Goal: Task Accomplishment & Management: Manage account settings

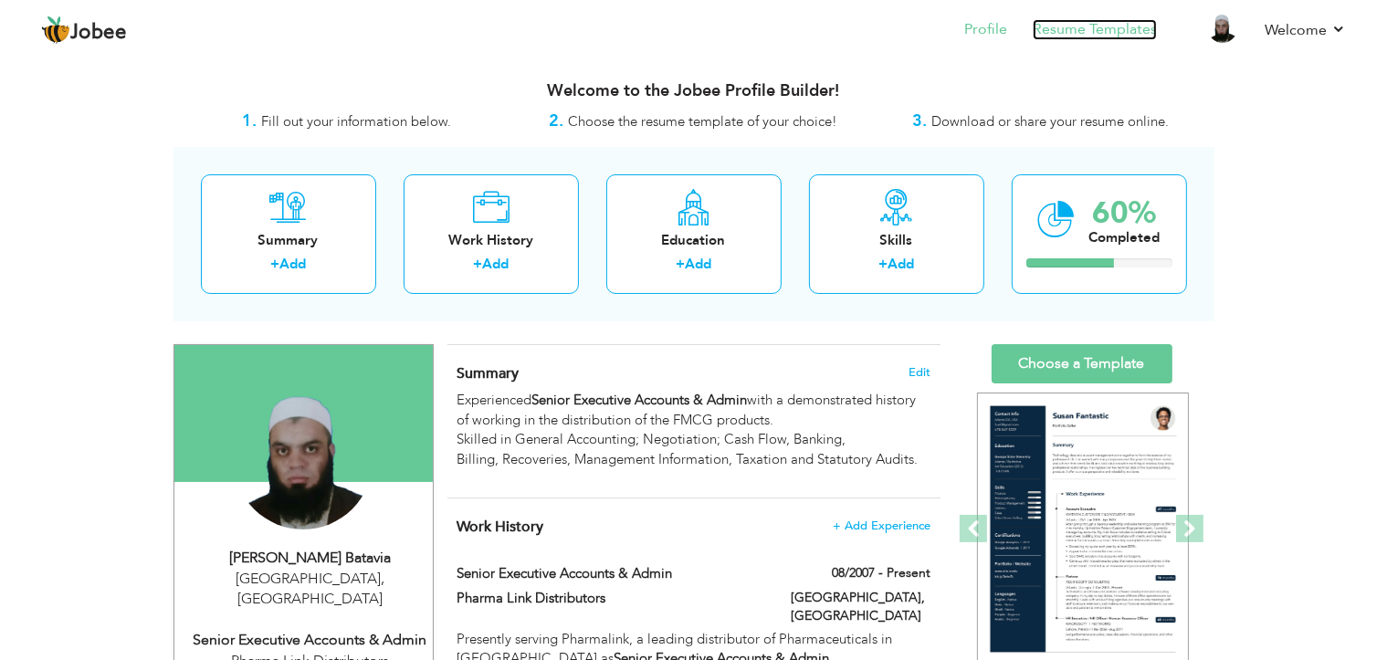
click at [1103, 31] on link "Resume Templates" at bounding box center [1095, 29] width 124 height 21
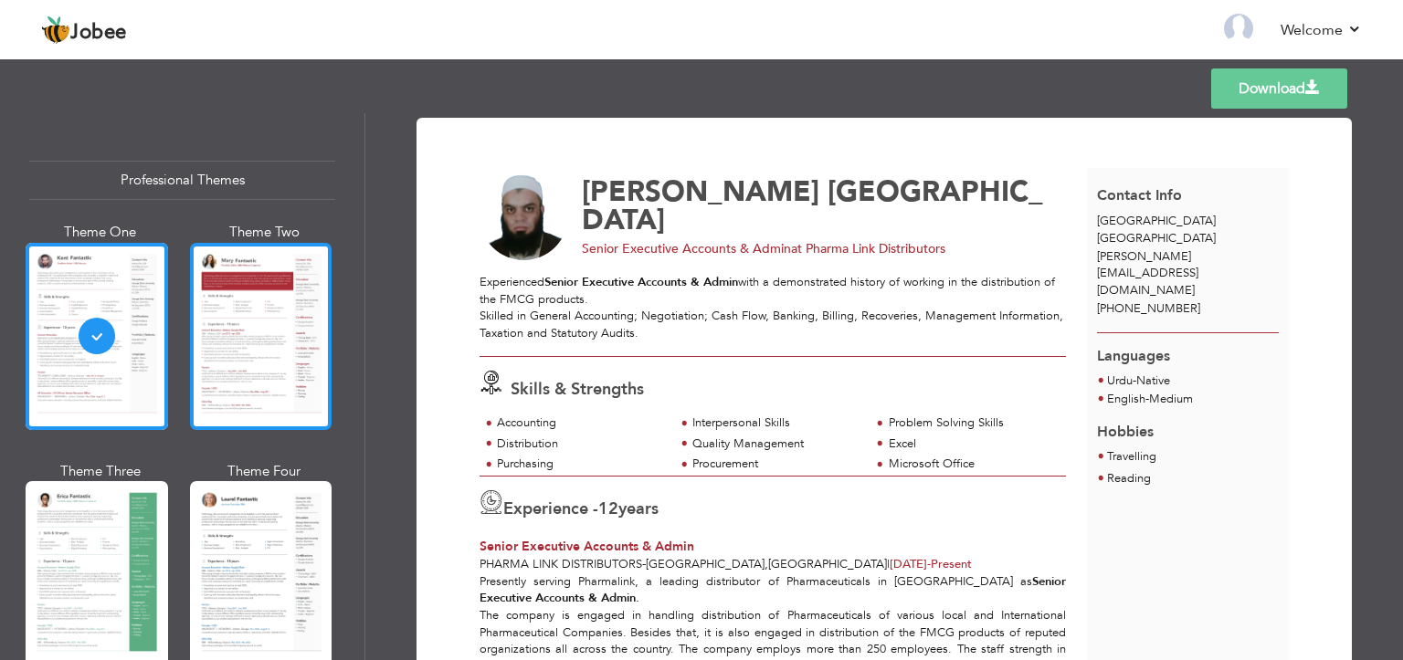
click at [252, 379] on div at bounding box center [261, 336] width 142 height 187
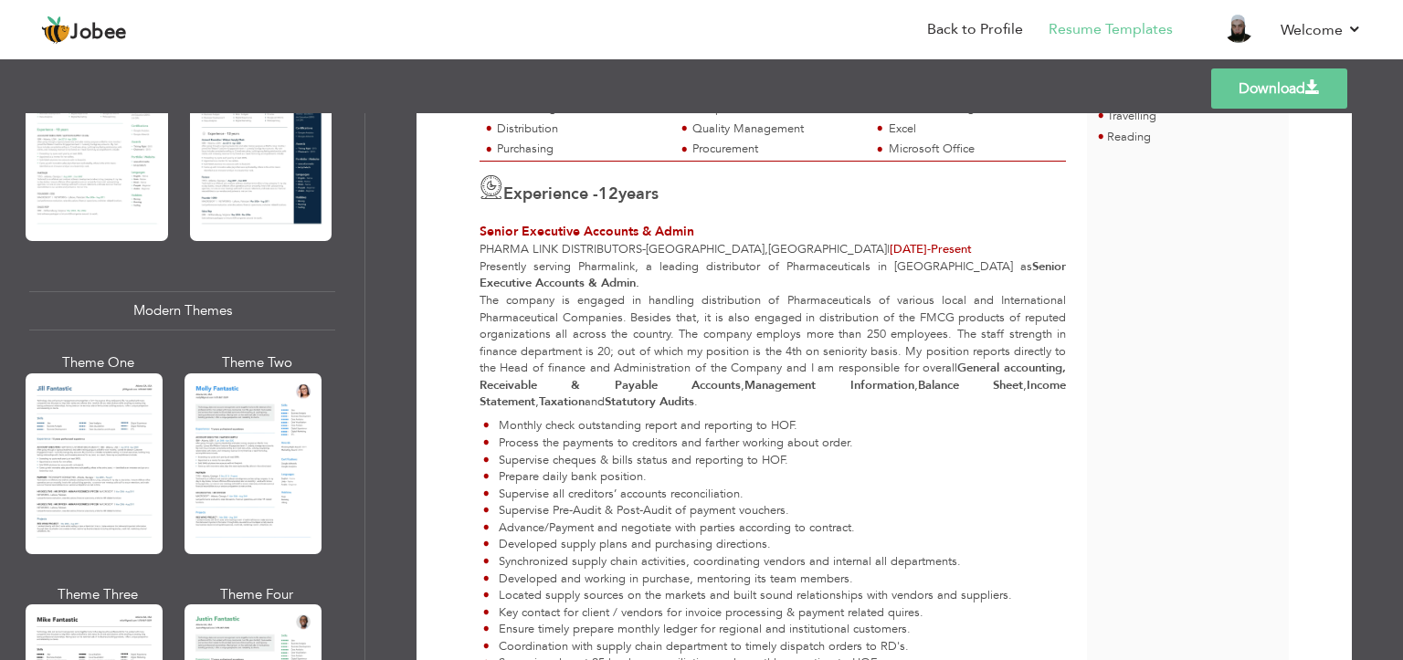
scroll to position [542, 0]
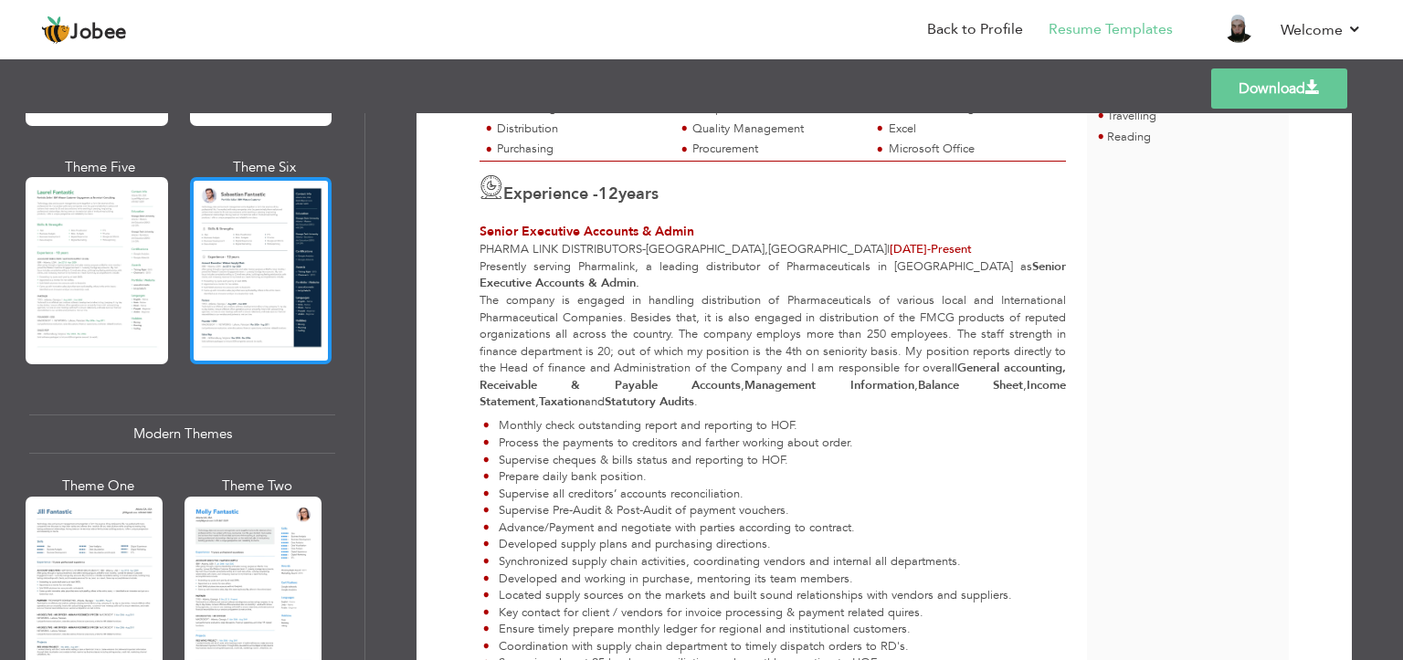
click at [252, 254] on div at bounding box center [261, 270] width 142 height 187
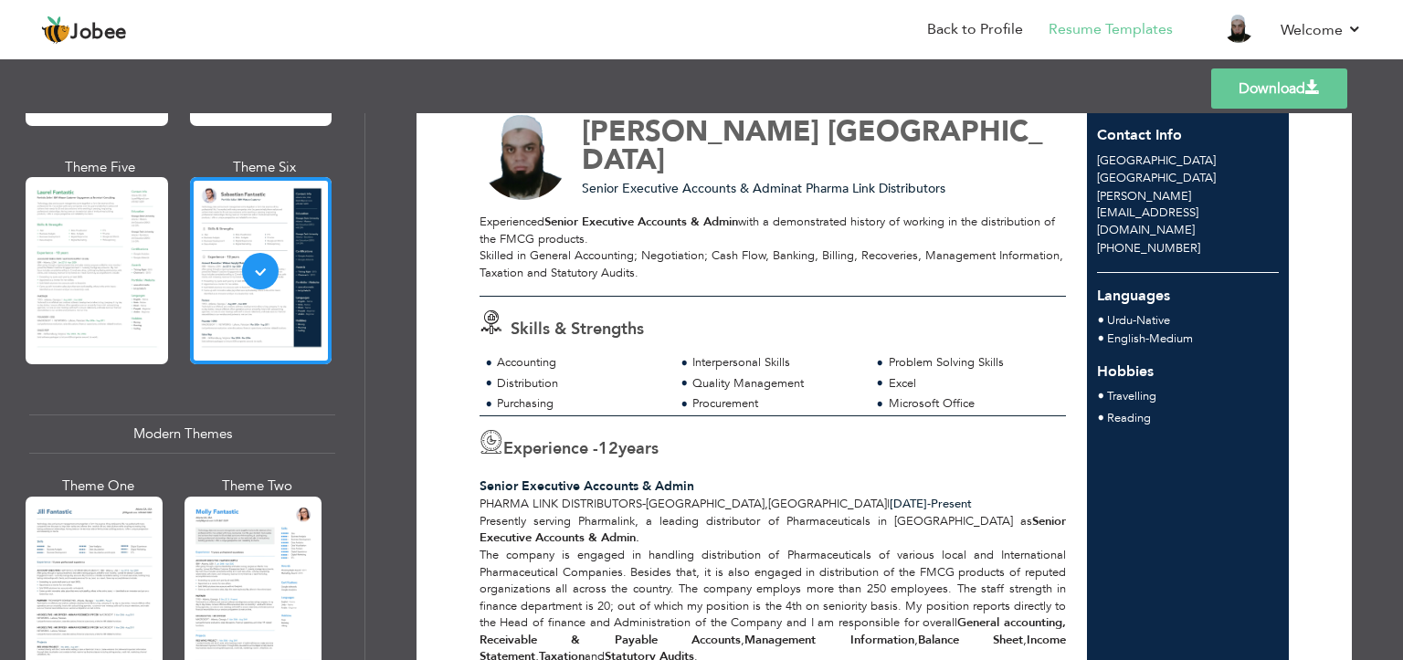
scroll to position [0, 0]
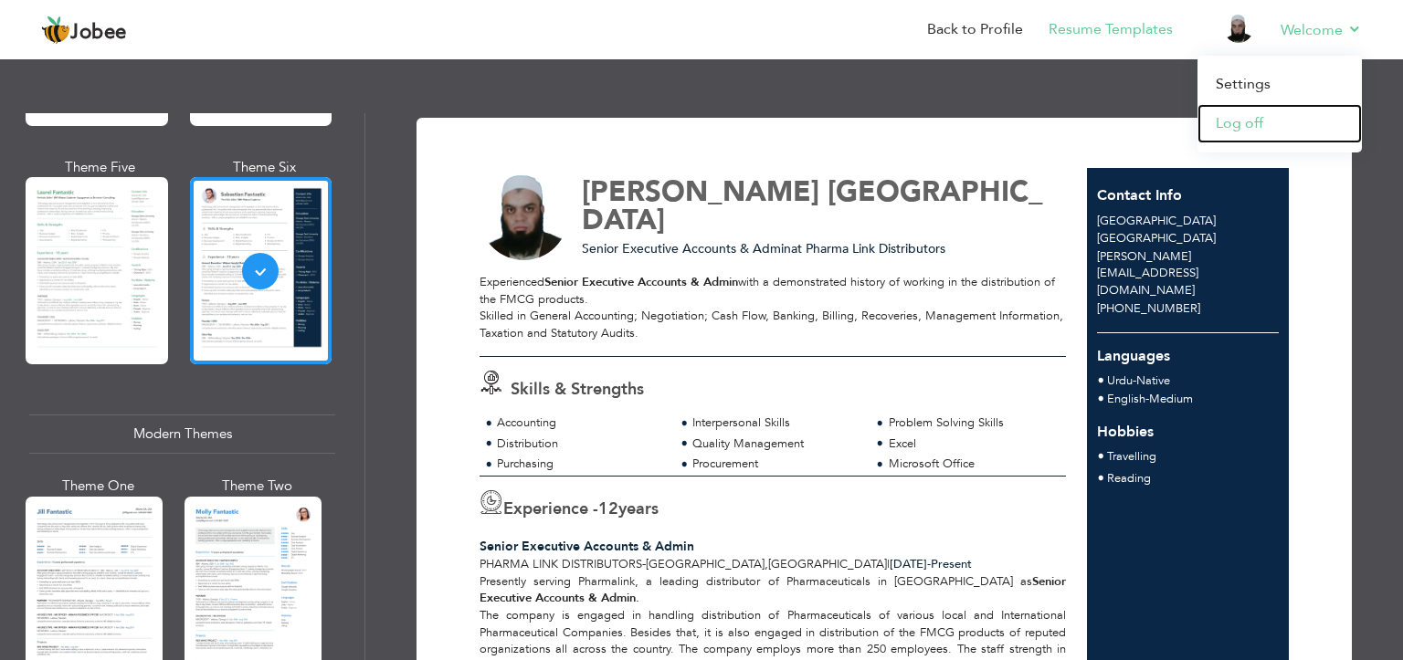
click at [1269, 126] on link "Log off" at bounding box center [1279, 123] width 164 height 39
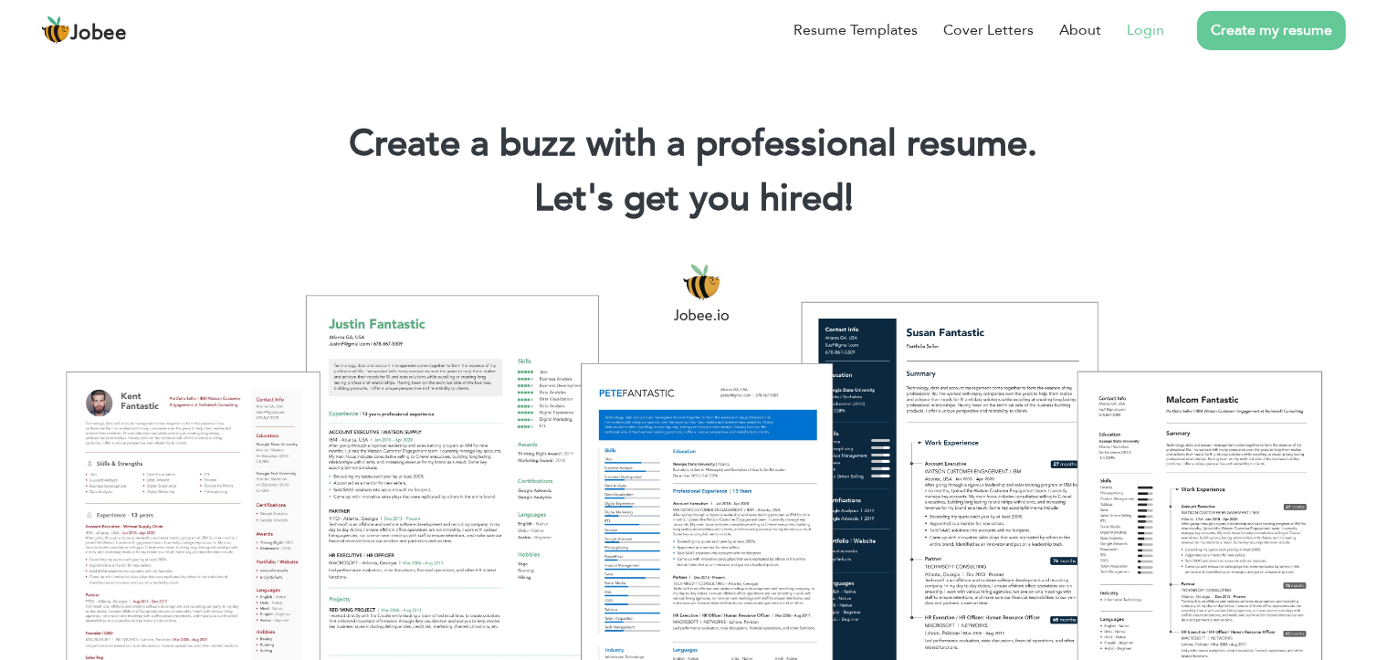
click at [1151, 34] on link "Login" at bounding box center [1145, 30] width 37 height 22
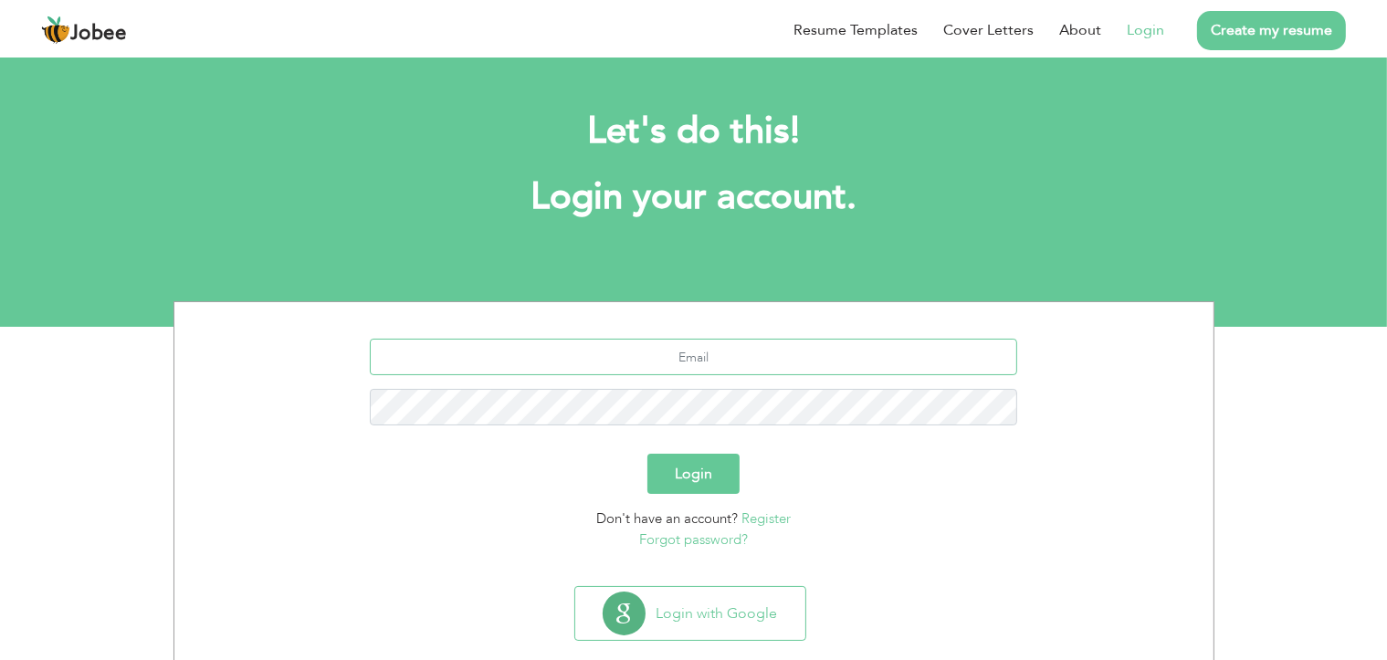
click at [704, 373] on input "text" at bounding box center [693, 357] width 647 height 37
type input "a.sattar.pharmalink@gmail.com"
click at [647, 454] on button "Login" at bounding box center [693, 474] width 92 height 40
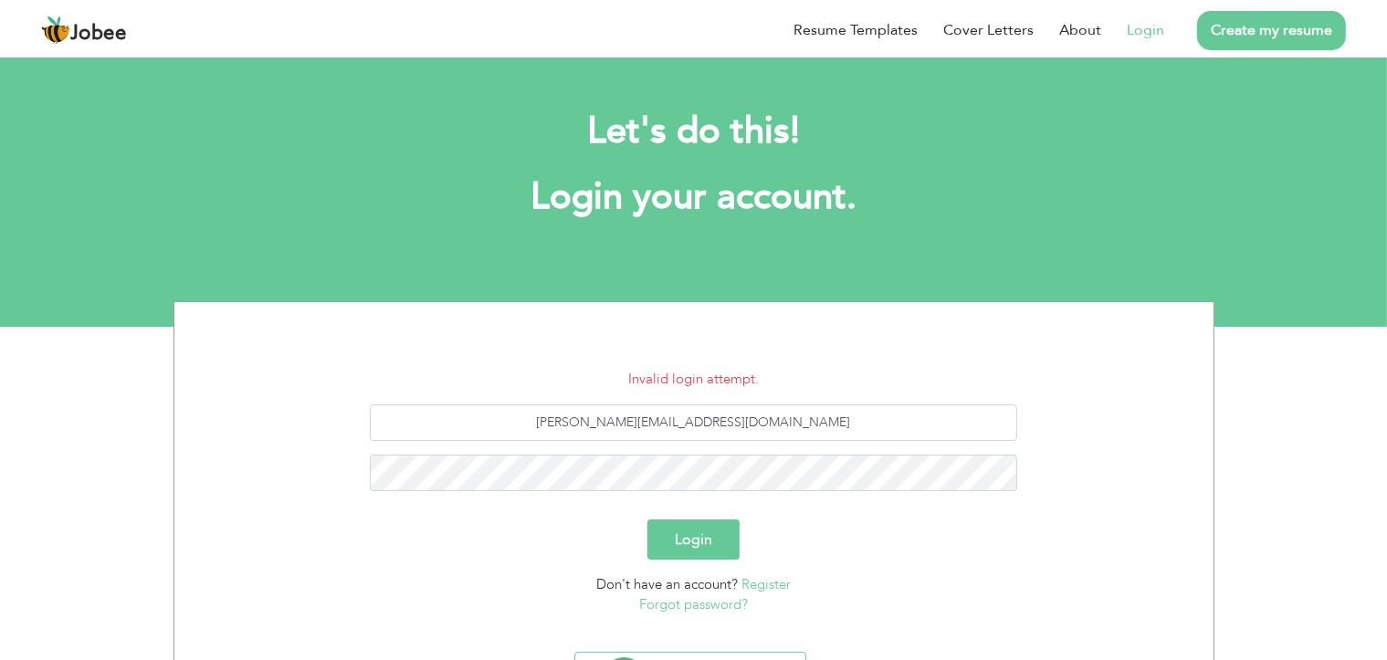
click at [703, 604] on link "Forgot password?" at bounding box center [693, 604] width 109 height 18
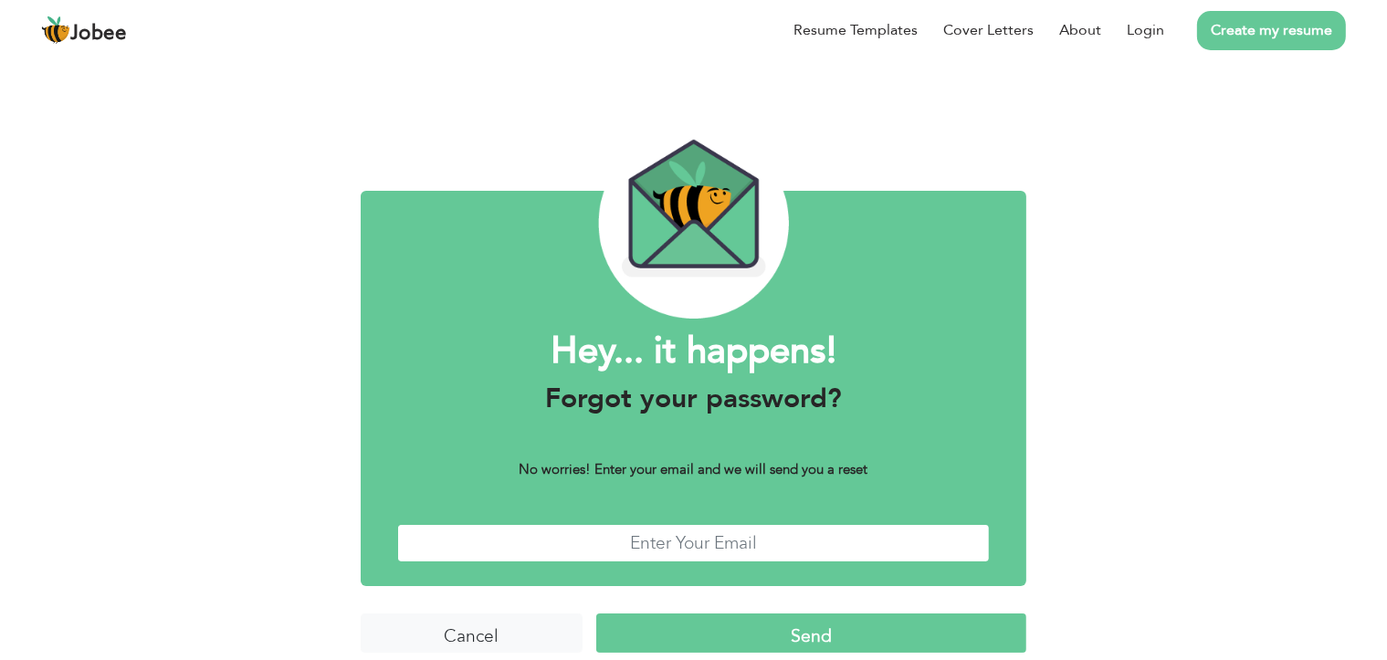
click at [814, 551] on input "text" at bounding box center [694, 543] width 594 height 39
type input "[PERSON_NAME][EMAIL_ADDRESS][DOMAIN_NAME]"
click at [826, 618] on input "Send" at bounding box center [811, 633] width 430 height 39
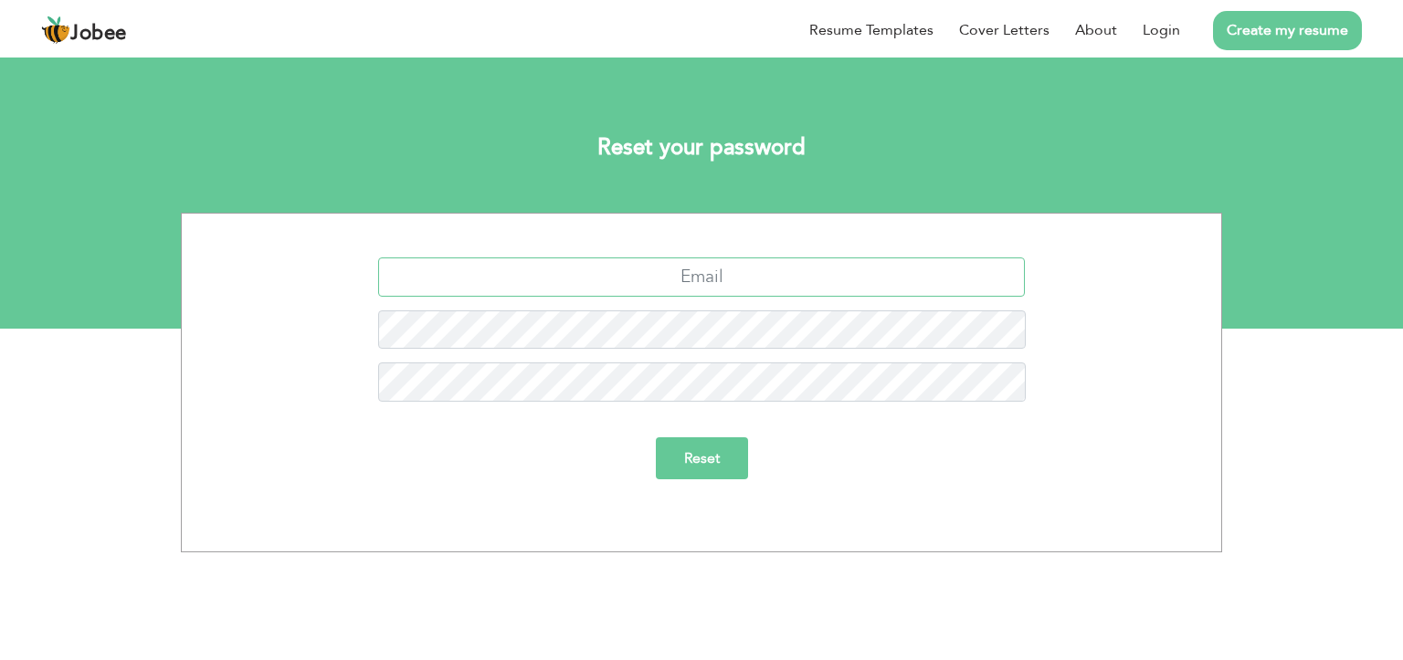
click at [689, 271] on input "text" at bounding box center [701, 277] width 647 height 39
type input "a.sattar.pharmalink@gmail.com"
click at [656, 437] on input "Reset" at bounding box center [702, 458] width 92 height 42
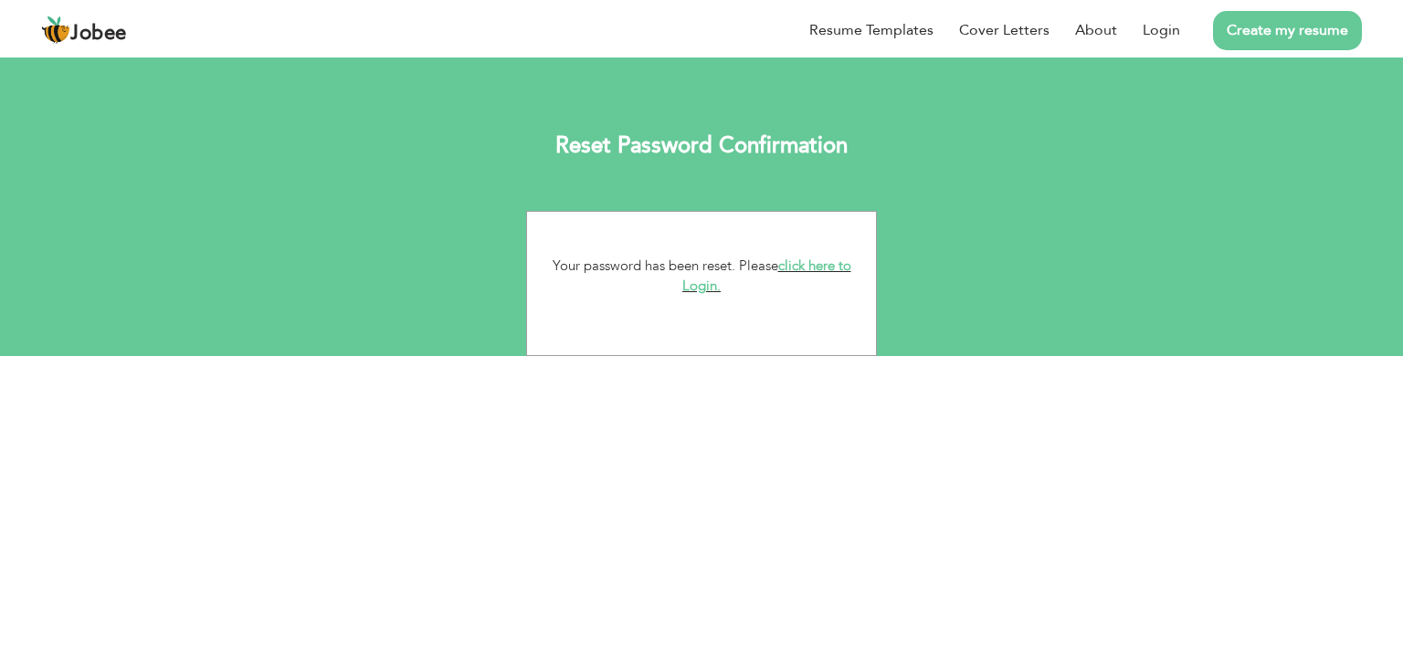
click at [800, 267] on link "click here to Login." at bounding box center [766, 276] width 169 height 39
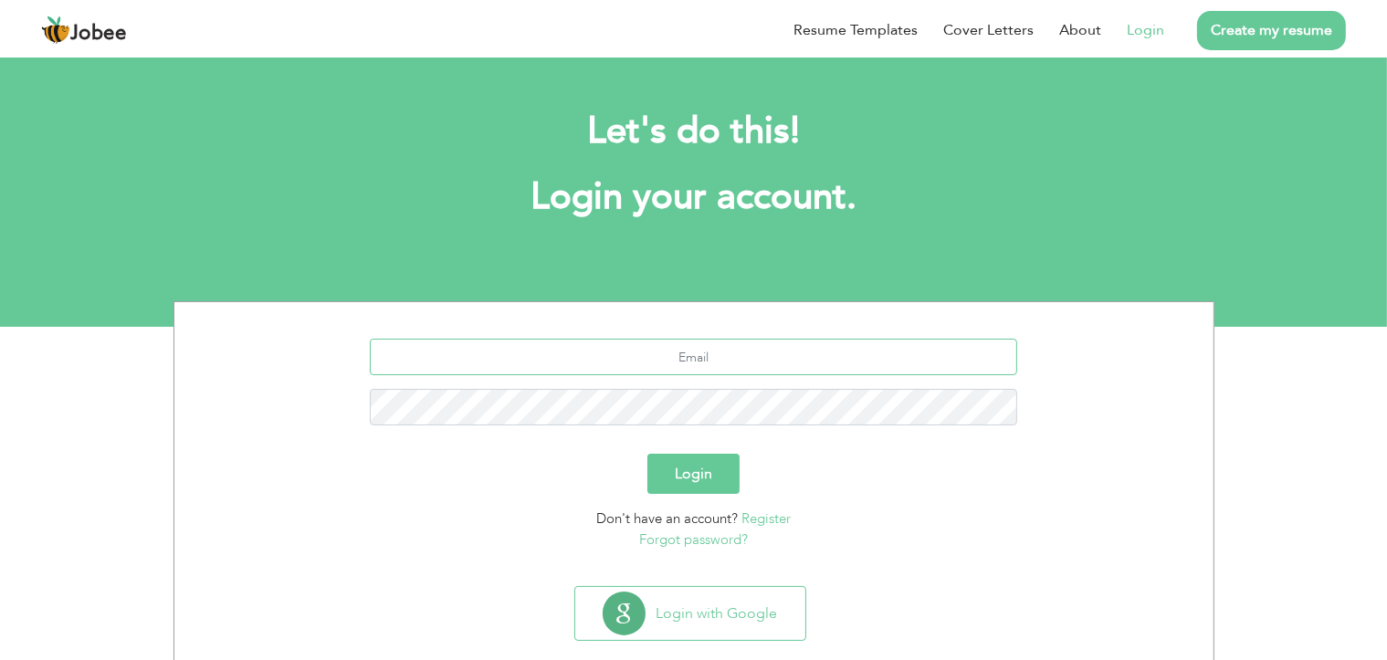
click at [766, 347] on input "text" at bounding box center [693, 357] width 647 height 37
type input "[PERSON_NAME][EMAIL_ADDRESS][DOMAIN_NAME]"
click at [647, 454] on button "Login" at bounding box center [693, 474] width 92 height 40
